Goal: Share content: Share content

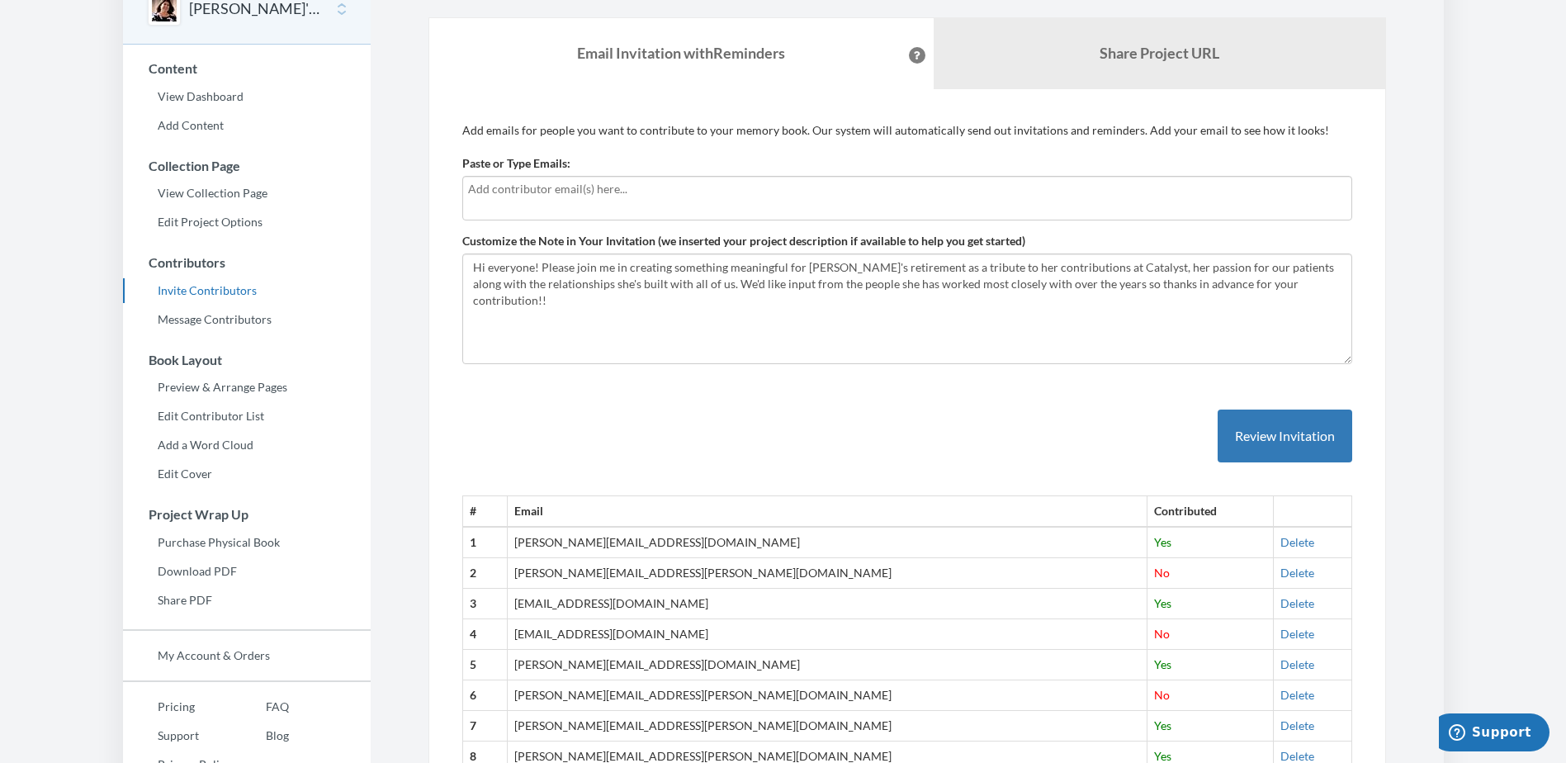
scroll to position [76, 0]
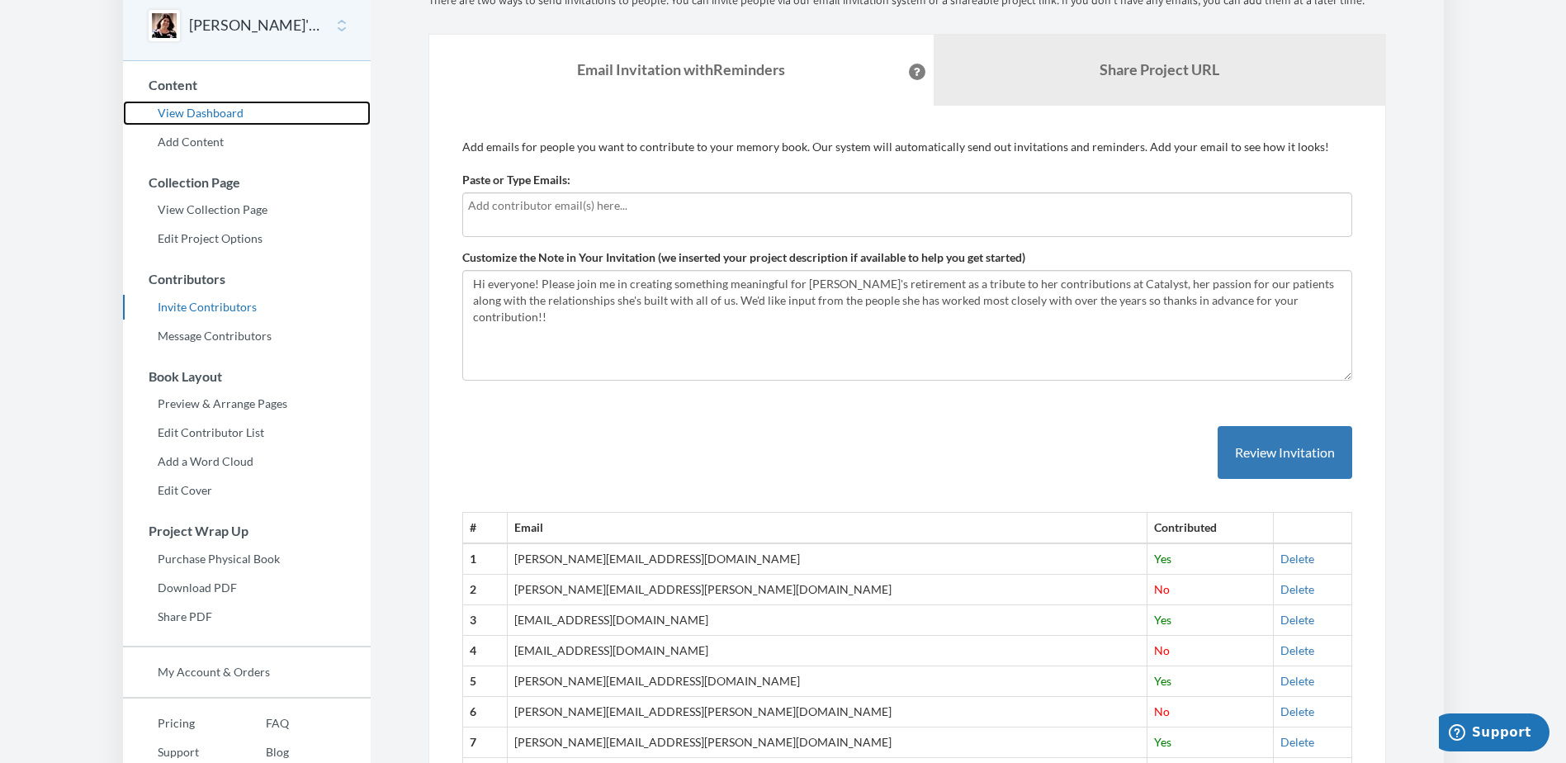
click at [210, 113] on link "View Dashboard" at bounding box center [247, 113] width 248 height 25
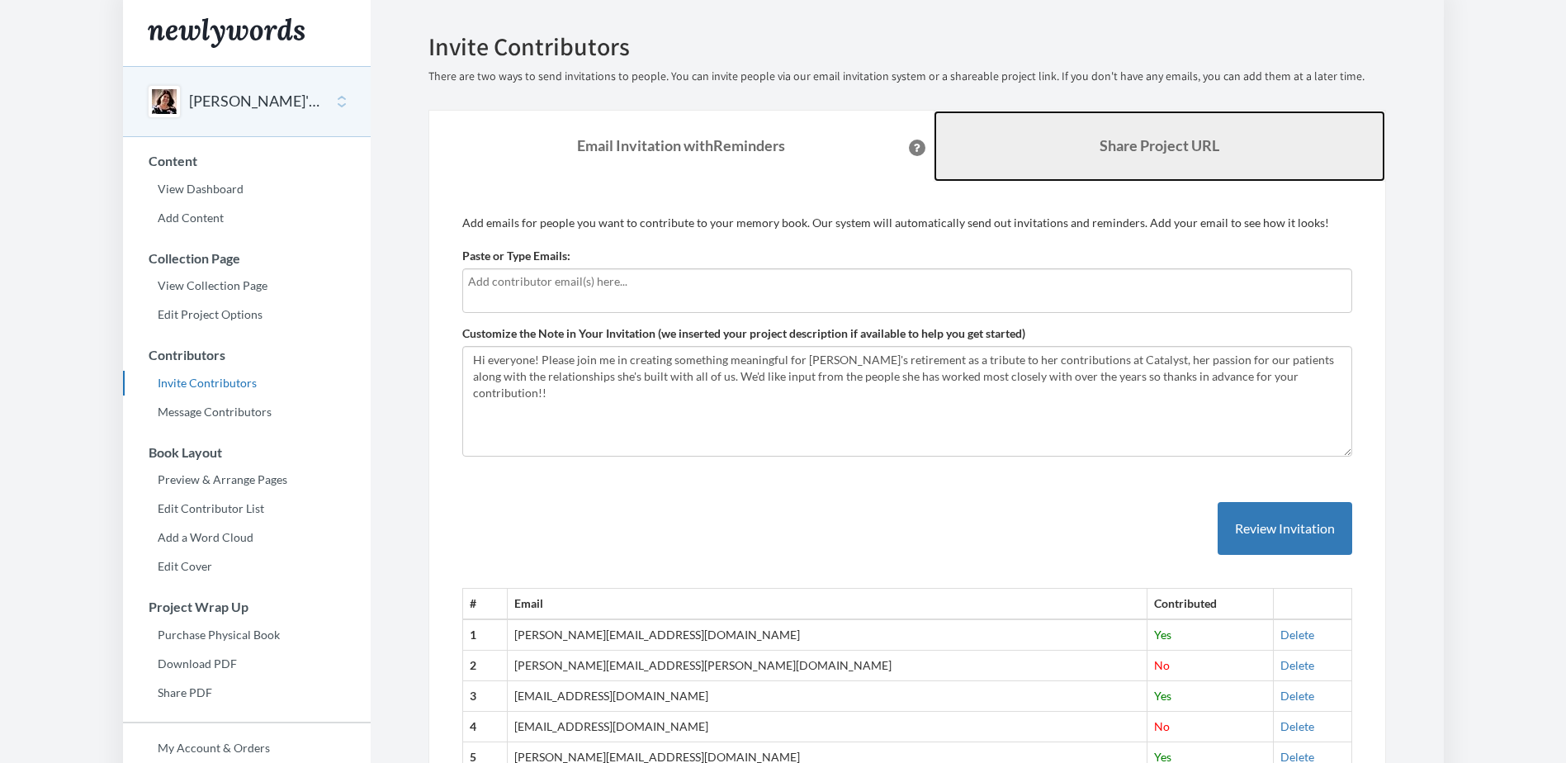
click at [1023, 161] on link "Share Project URL" at bounding box center [1159, 146] width 451 height 71
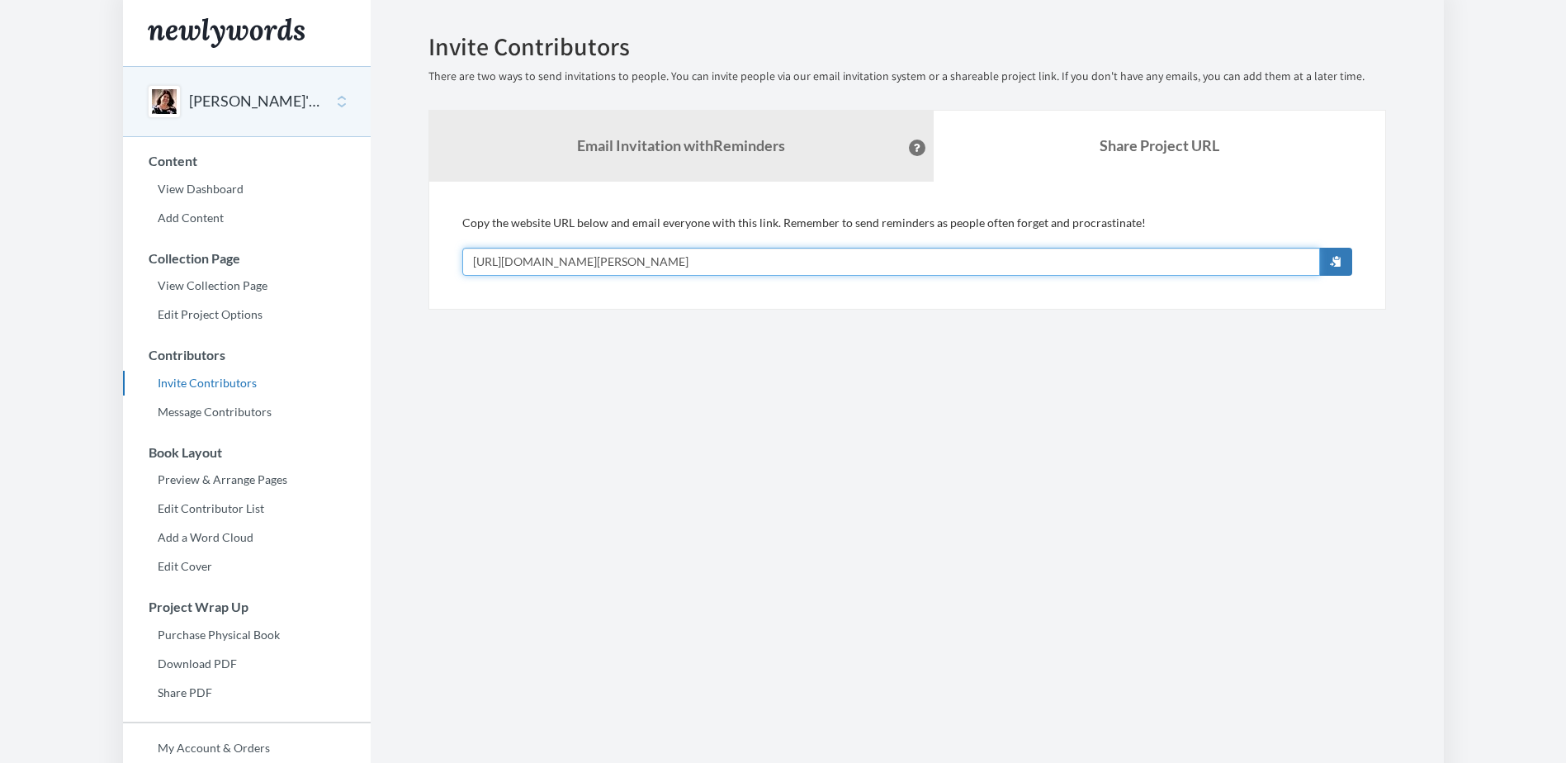
click at [749, 262] on input "[URL][DOMAIN_NAME][PERSON_NAME]" at bounding box center [891, 262] width 858 height 28
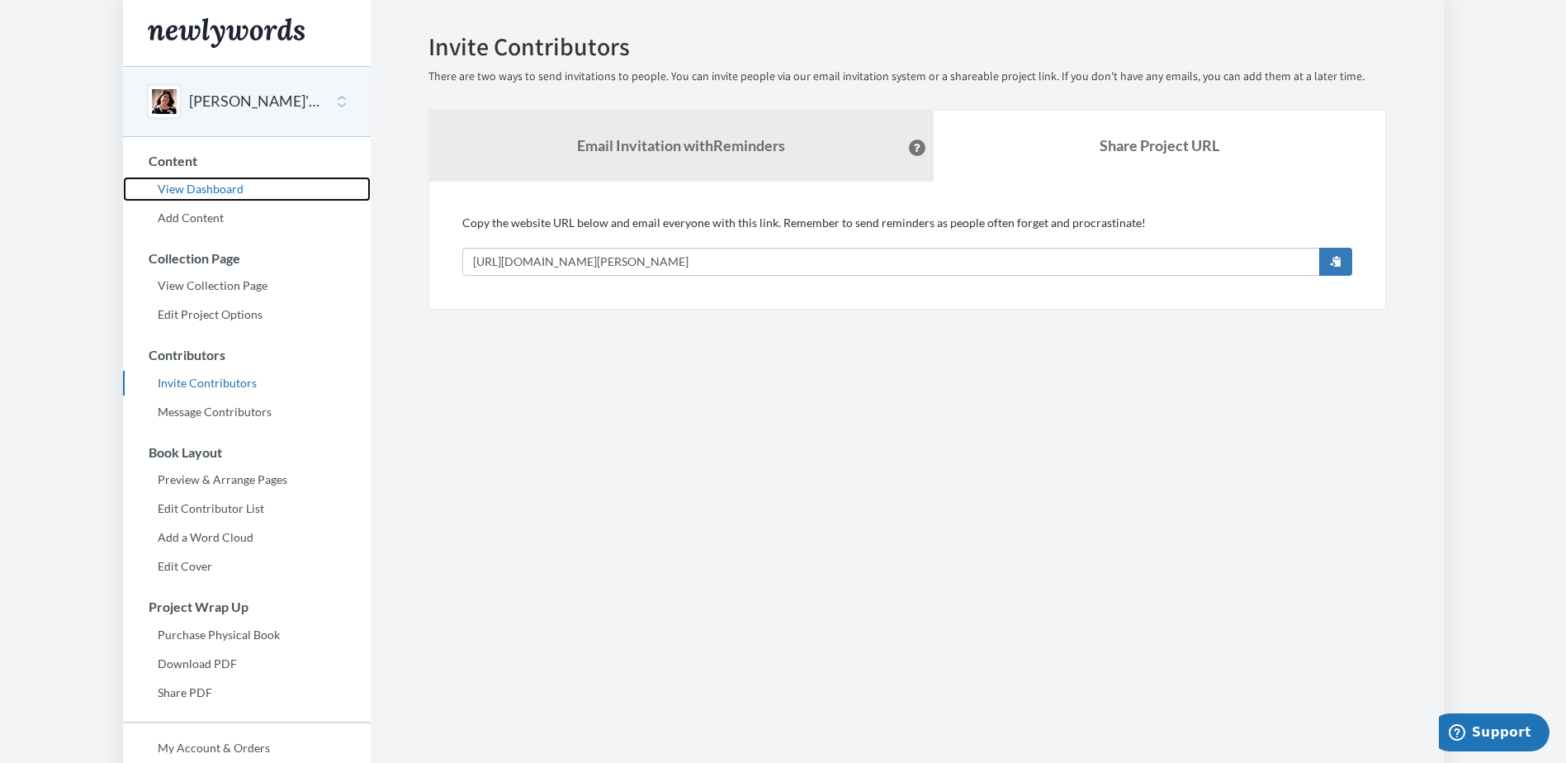
click at [206, 191] on link "View Dashboard" at bounding box center [247, 189] width 248 height 25
